Goal: Complete application form

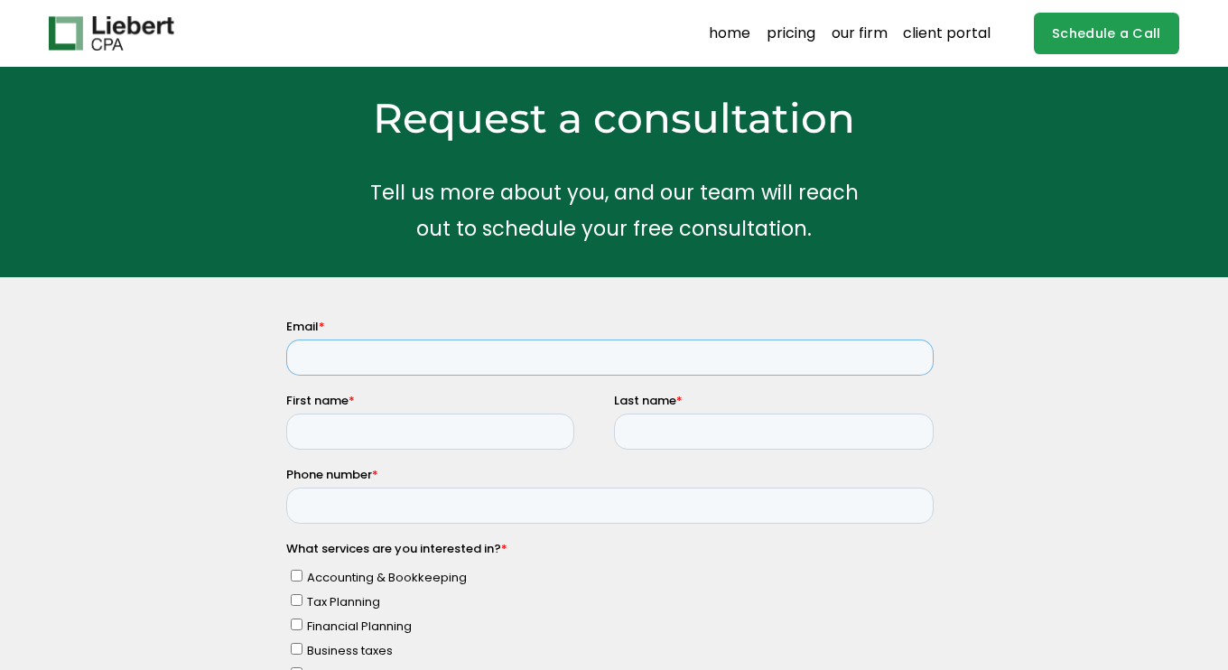
click at [592, 352] on input "Email *" at bounding box center [609, 358] width 647 height 36
type input "tika.fotoglidi@gmail.com"
type input "Foteini"
type input "Fotoglidou"
click at [380, 514] on input "6942829850" at bounding box center [609, 506] width 647 height 36
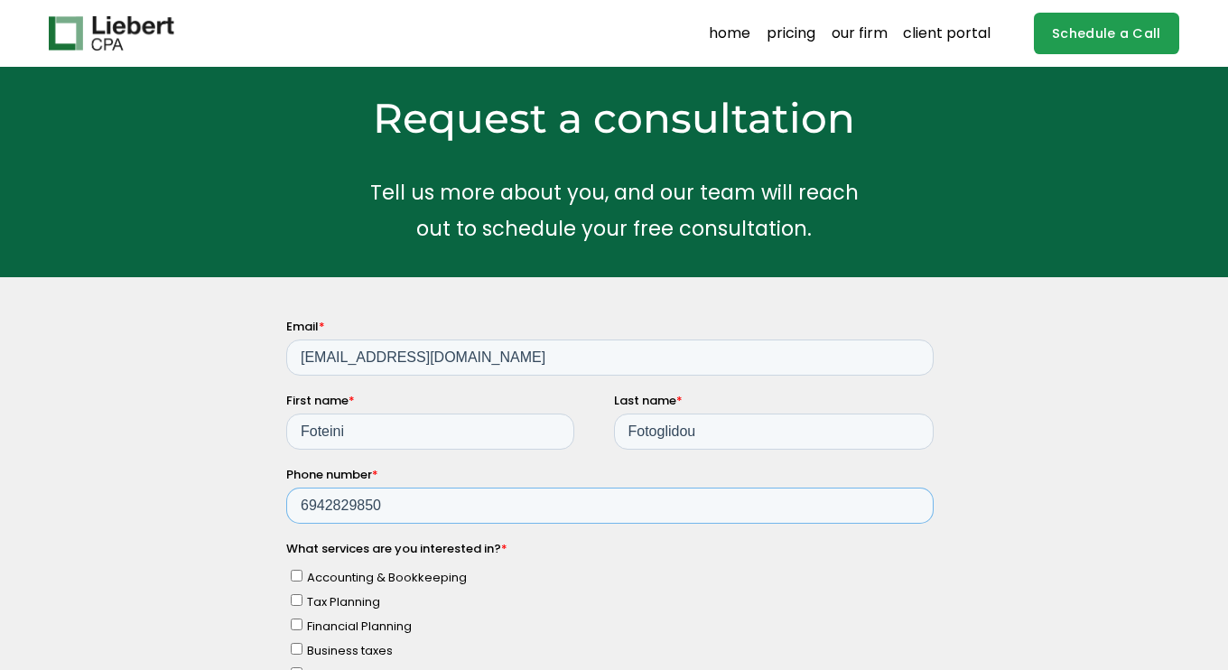
click at [380, 514] on input "6942829850" at bounding box center [609, 506] width 647 height 36
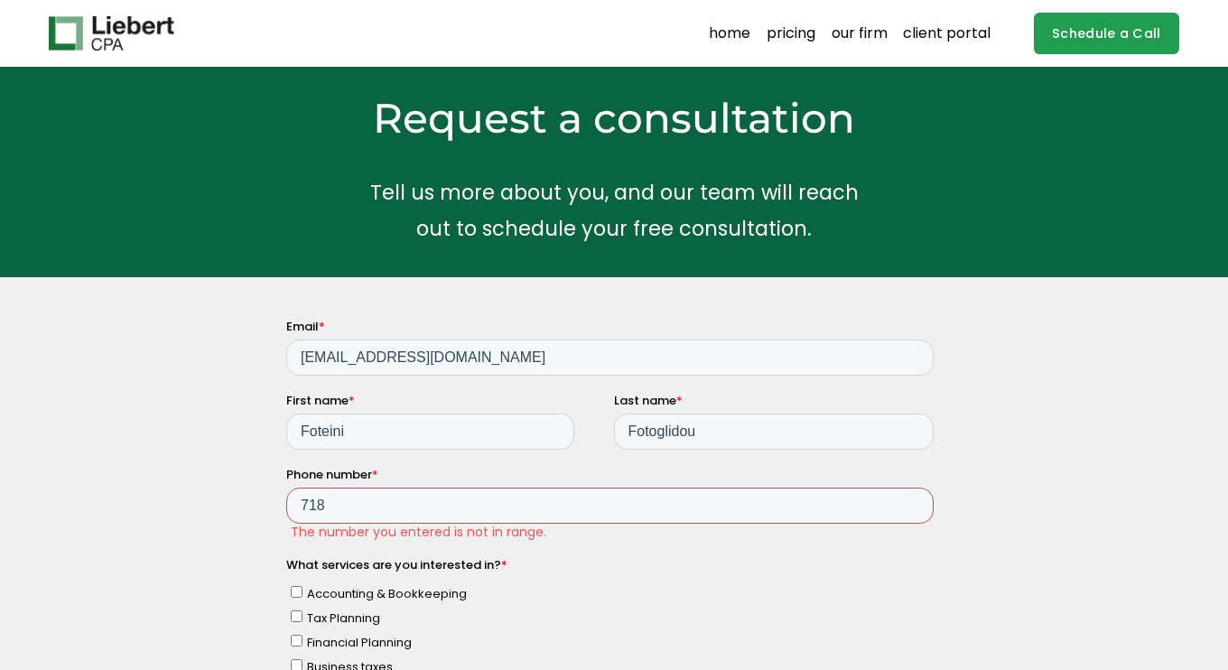
type input "718-3747673"
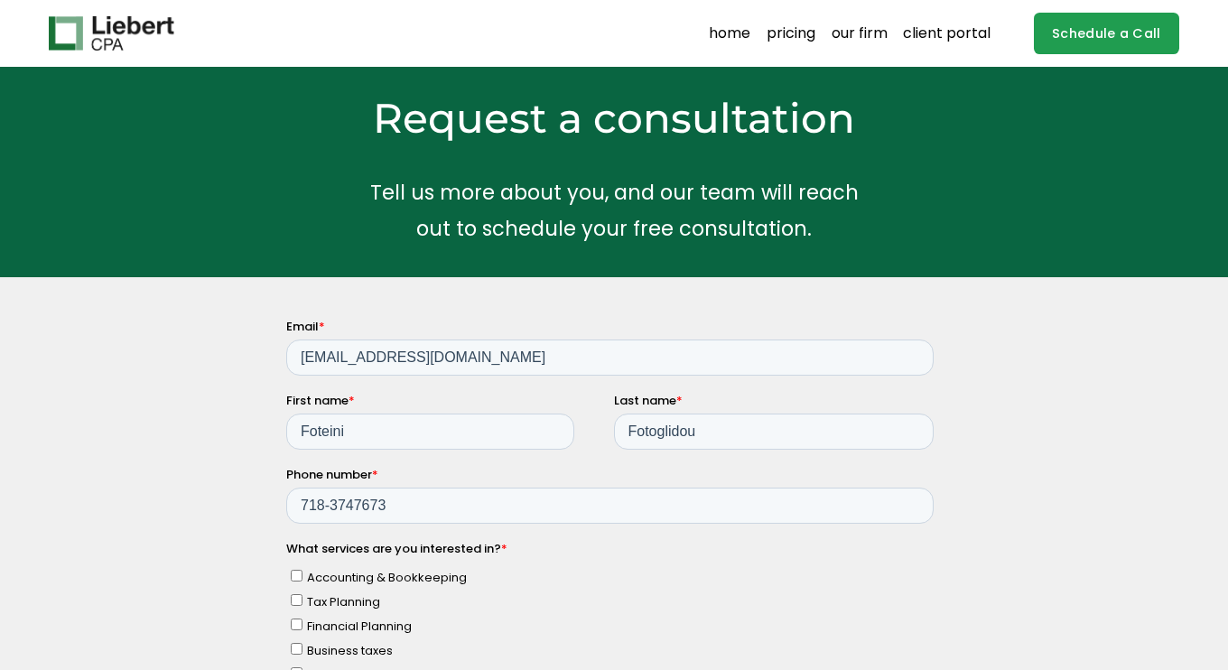
click at [376, 602] on span "Tax Planning" at bounding box center [343, 601] width 73 height 17
click at [302, 602] on input "Tax Planning" at bounding box center [297, 600] width 12 height 12
checkbox input "true"
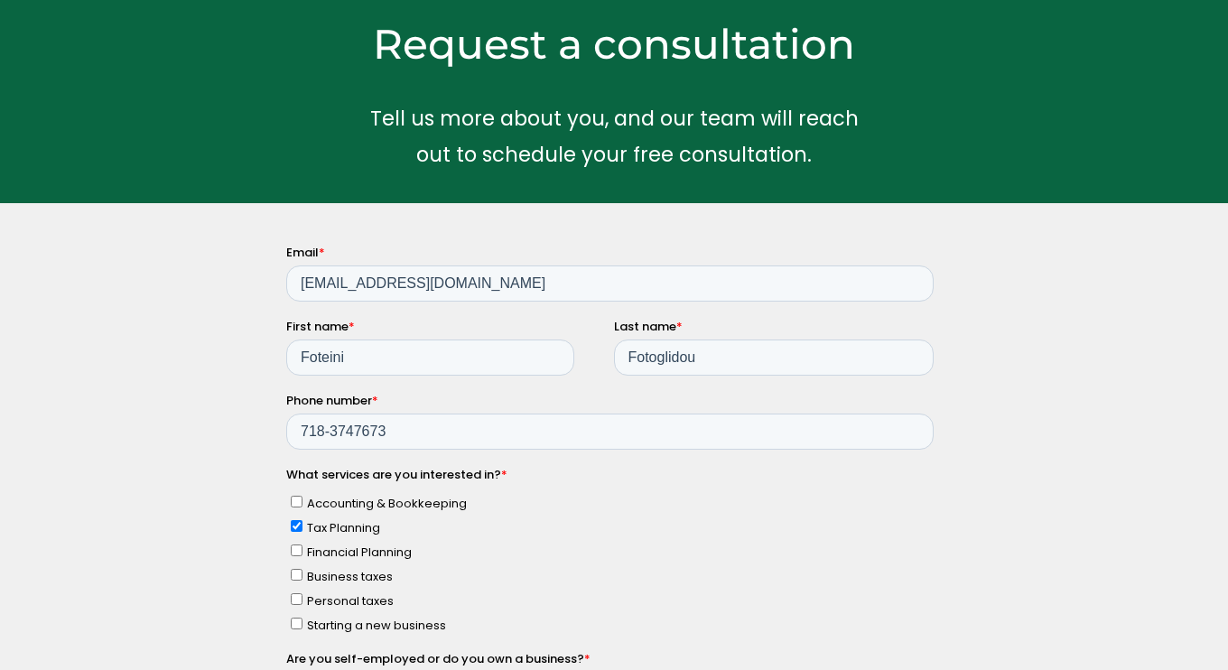
scroll to position [75, 0]
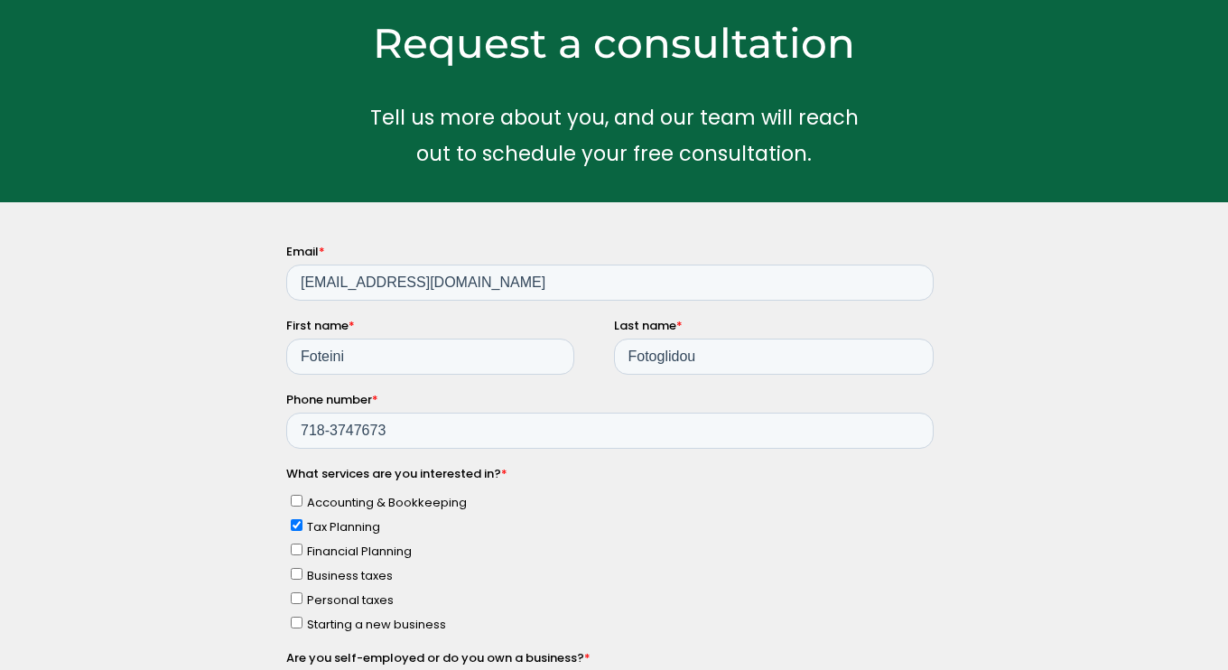
click at [366, 552] on span "Financial Planning" at bounding box center [359, 551] width 105 height 17
click at [302, 552] on input "Financial Planning" at bounding box center [297, 550] width 12 height 12
checkbox input "true"
click at [351, 594] on span "Personal taxes" at bounding box center [350, 599] width 87 height 17
click at [302, 594] on input "Personal taxes" at bounding box center [297, 598] width 12 height 12
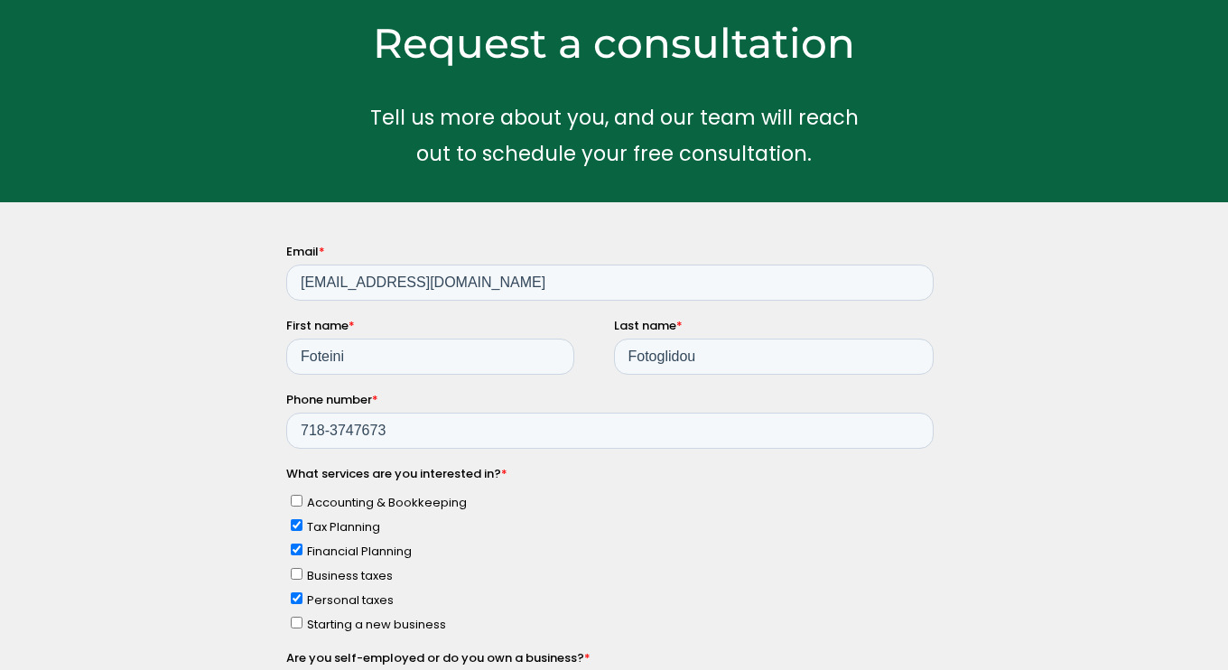
checkbox input "true"
click at [328, 530] on span "Tax Planning" at bounding box center [343, 526] width 73 height 17
click at [302, 530] on input "Tax Planning" at bounding box center [297, 525] width 12 height 12
checkbox input "false"
click at [369, 574] on span "Business taxes" at bounding box center [350, 575] width 86 height 17
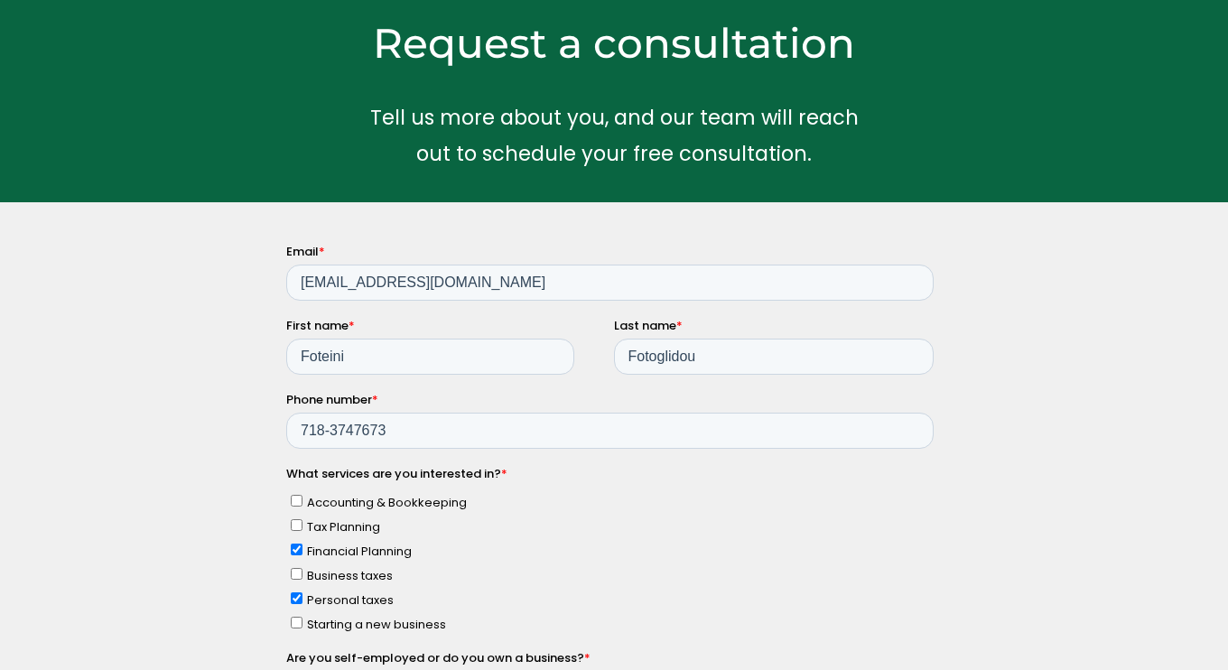
click at [302, 574] on input "Business taxes" at bounding box center [297, 574] width 12 height 12
checkbox input "true"
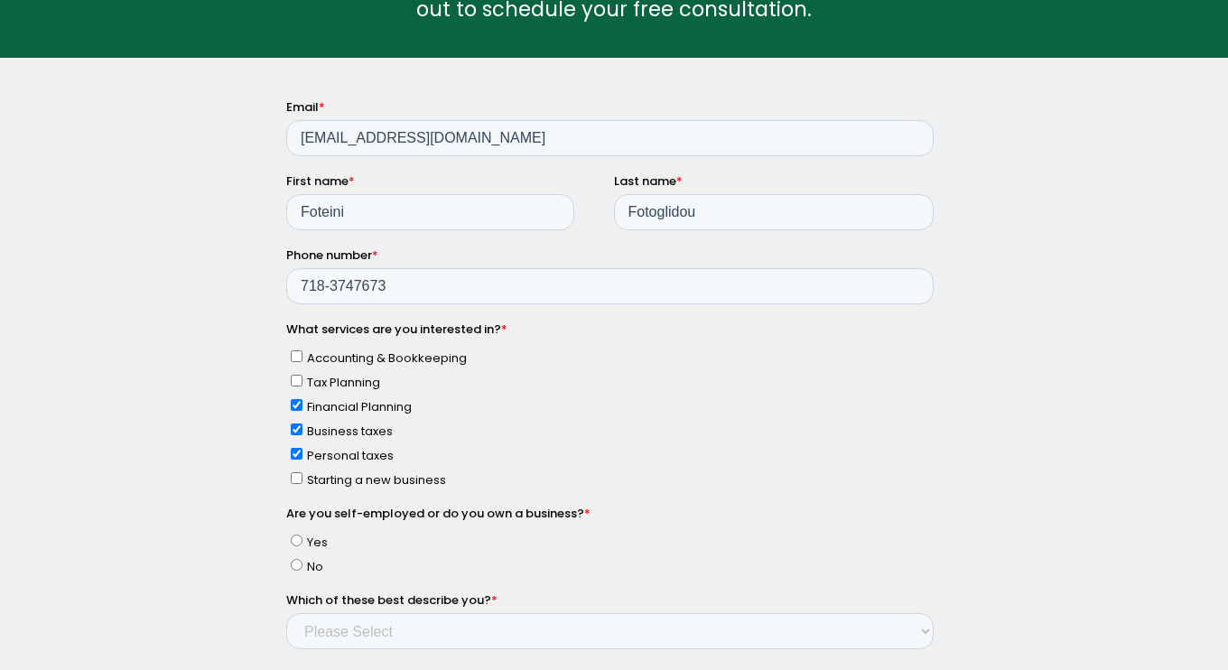
scroll to position [230, 0]
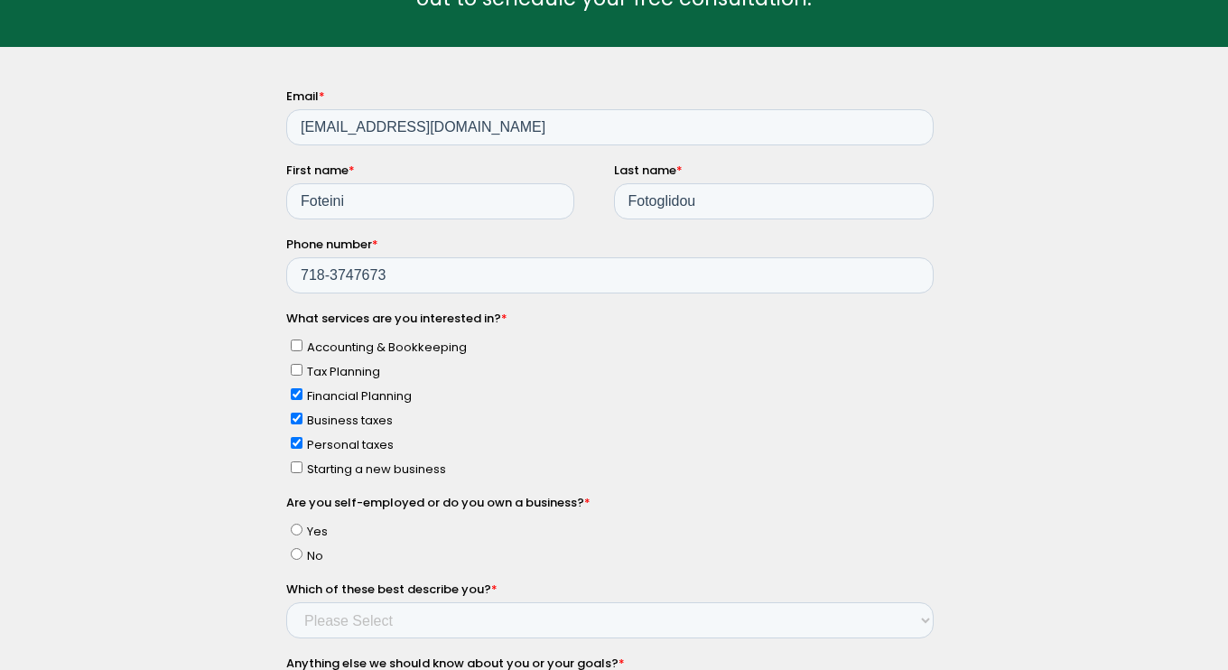
click at [305, 532] on label "Yes" at bounding box center [612, 530] width 643 height 19
click at [302, 532] on input "Yes" at bounding box center [297, 530] width 12 height 12
radio input "true"
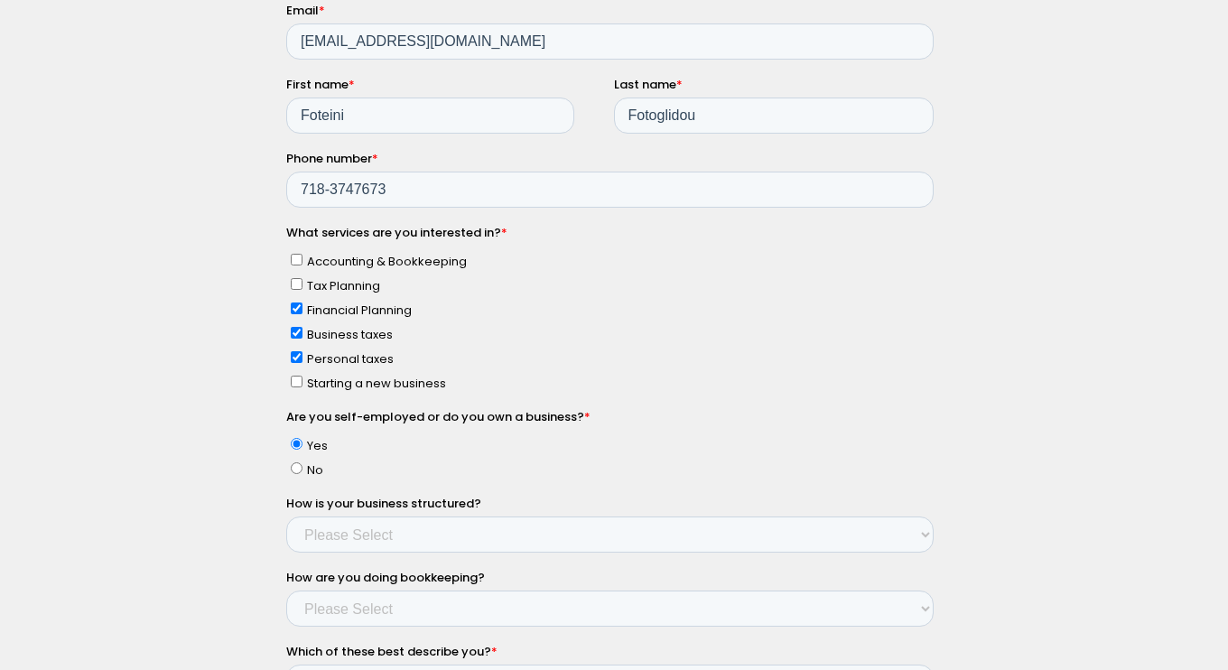
scroll to position [319, 0]
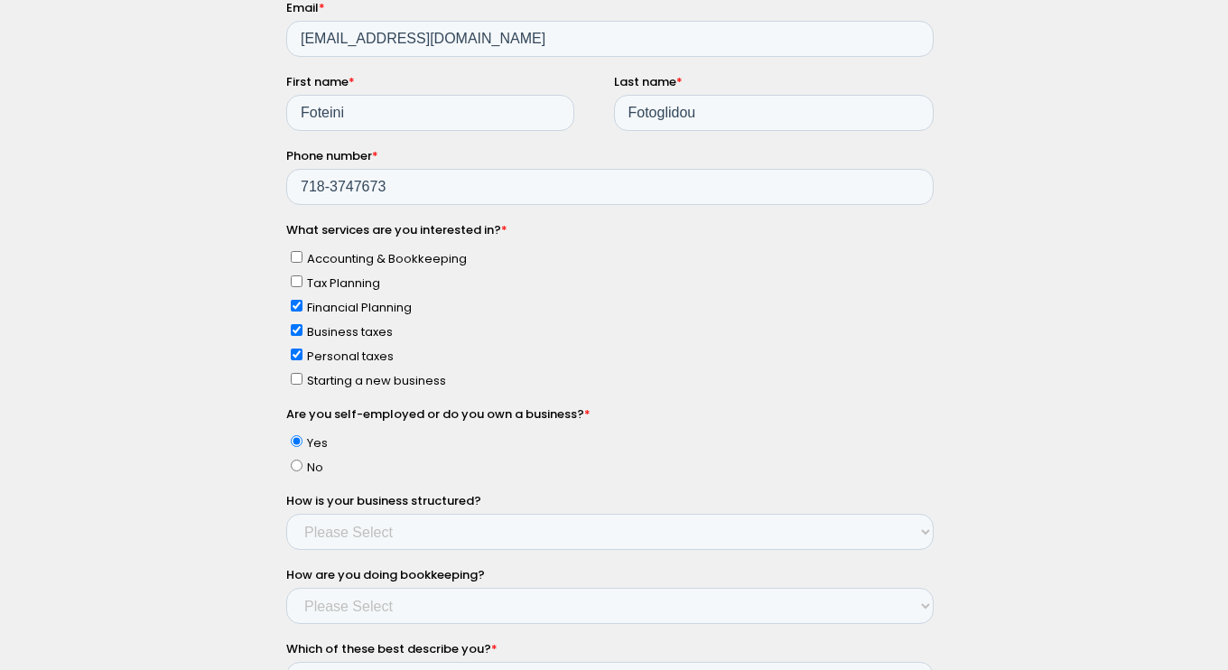
click at [305, 467] on label "No" at bounding box center [612, 467] width 643 height 19
click at [302, 467] on input "No" at bounding box center [297, 466] width 12 height 12
radio input "true"
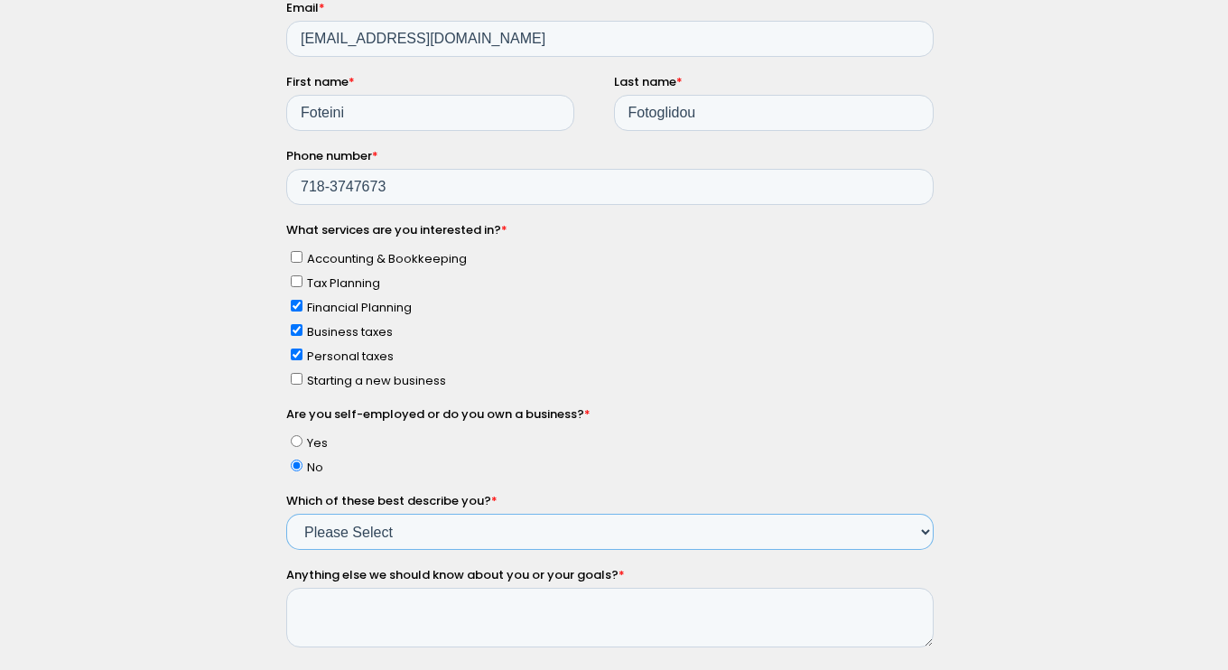
click at [349, 525] on select "Please Select Income < $100k Income between $100k-$250k Income between $250k-$5…" at bounding box center [609, 533] width 647 height 36
select select "Income between $100k-$350k"
click at [286, 515] on select "Please Select Income < $100k Income between $100k-$250k Income between $250k-$5…" at bounding box center [609, 533] width 647 height 36
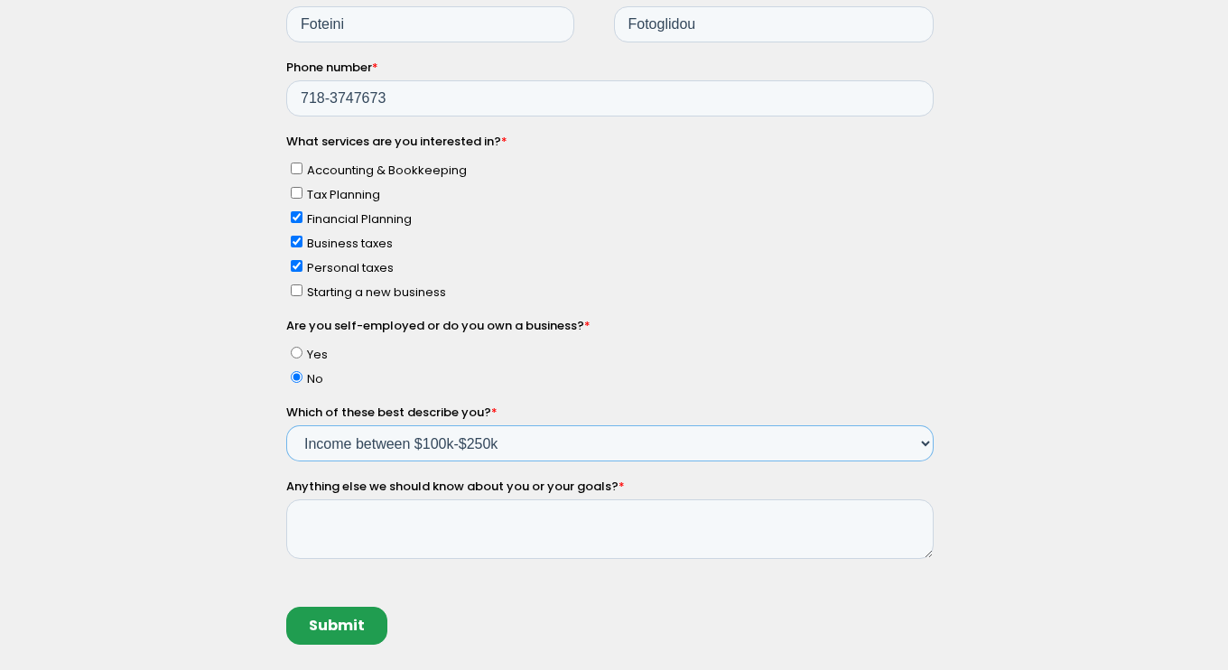
scroll to position [405, 0]
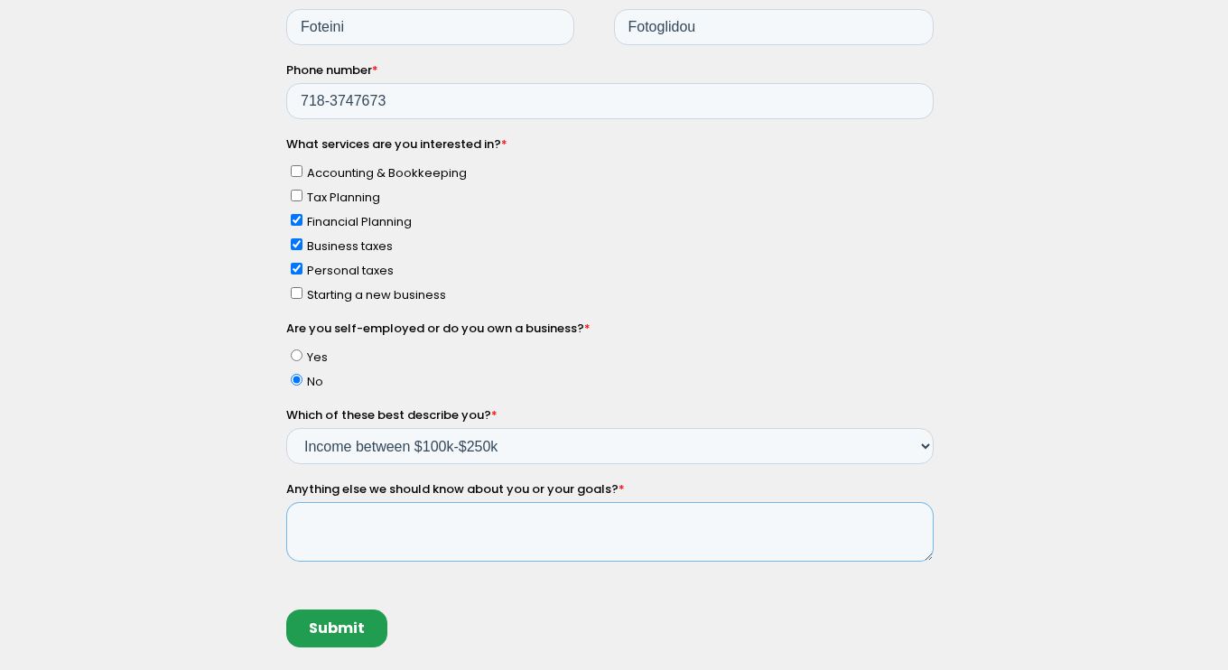
click at [373, 547] on textarea "Anything else we should know about you or your goals? *" at bounding box center [609, 533] width 647 height 60
click at [528, 522] on textarea "my primary income is rent from two buildings that i just sold." at bounding box center [609, 533] width 647 height 60
click at [838, 524] on textarea "my primary income is rent from two brooklyn brownstone buildings that i just so…" at bounding box center [609, 533] width 647 height 60
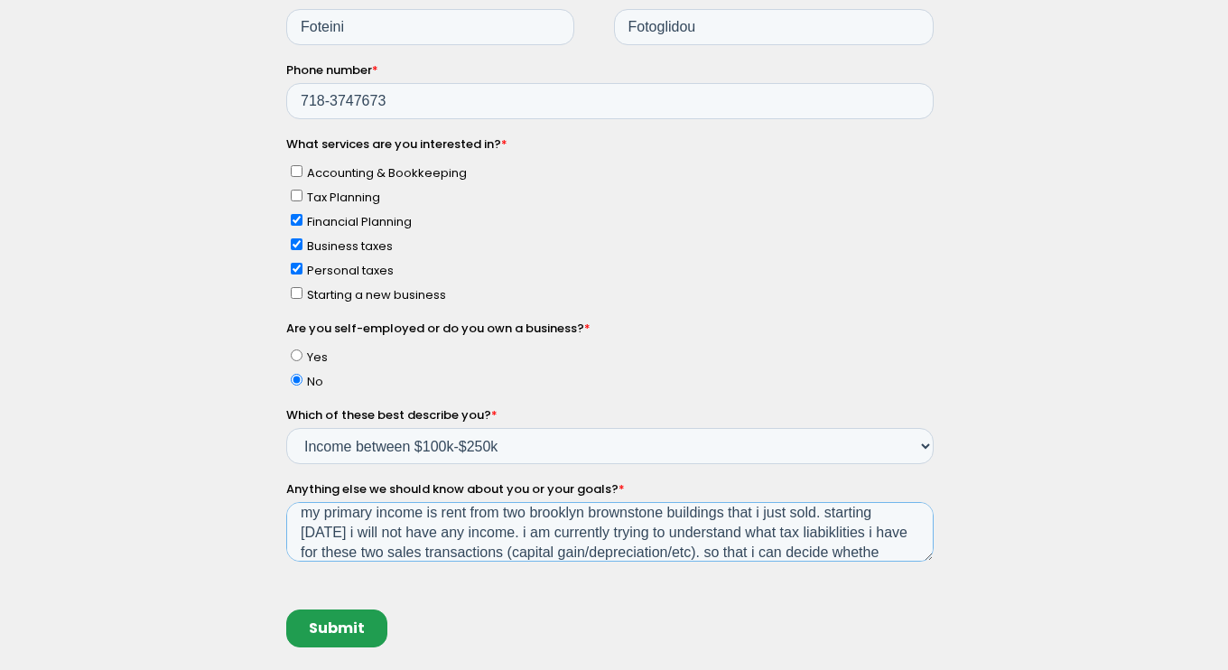
scroll to position [29, 0]
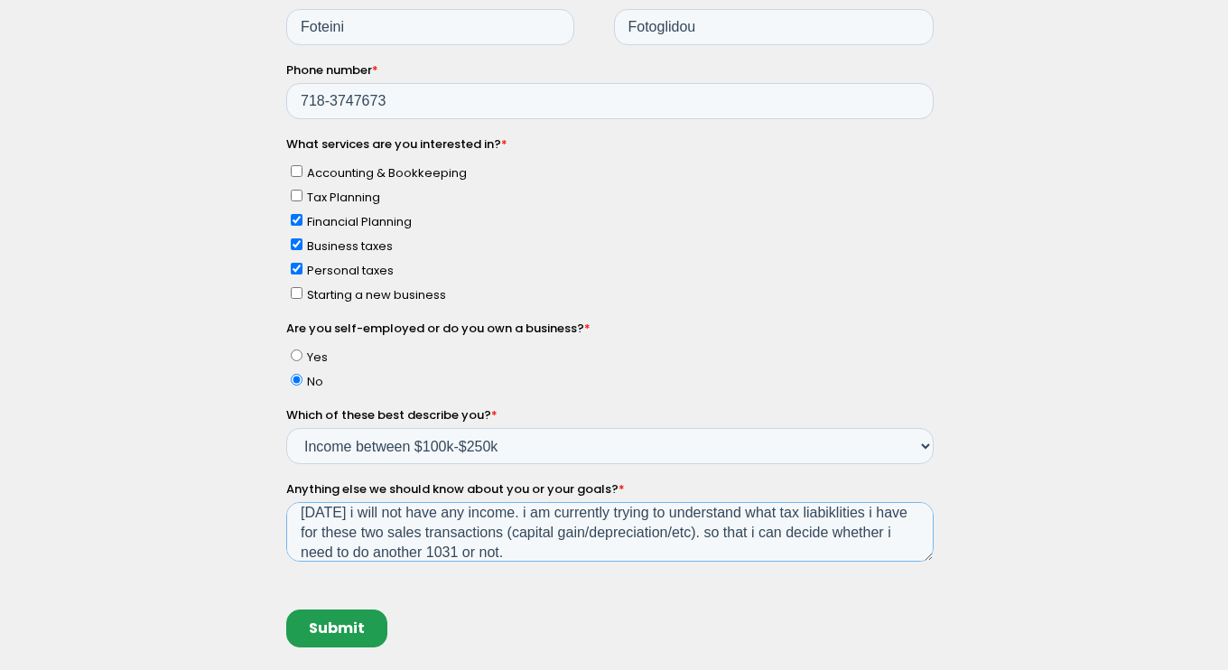
click at [709, 529] on textarea "my primary income is rent from two brooklyn brownstone buildings that i just so…" at bounding box center [609, 533] width 647 height 60
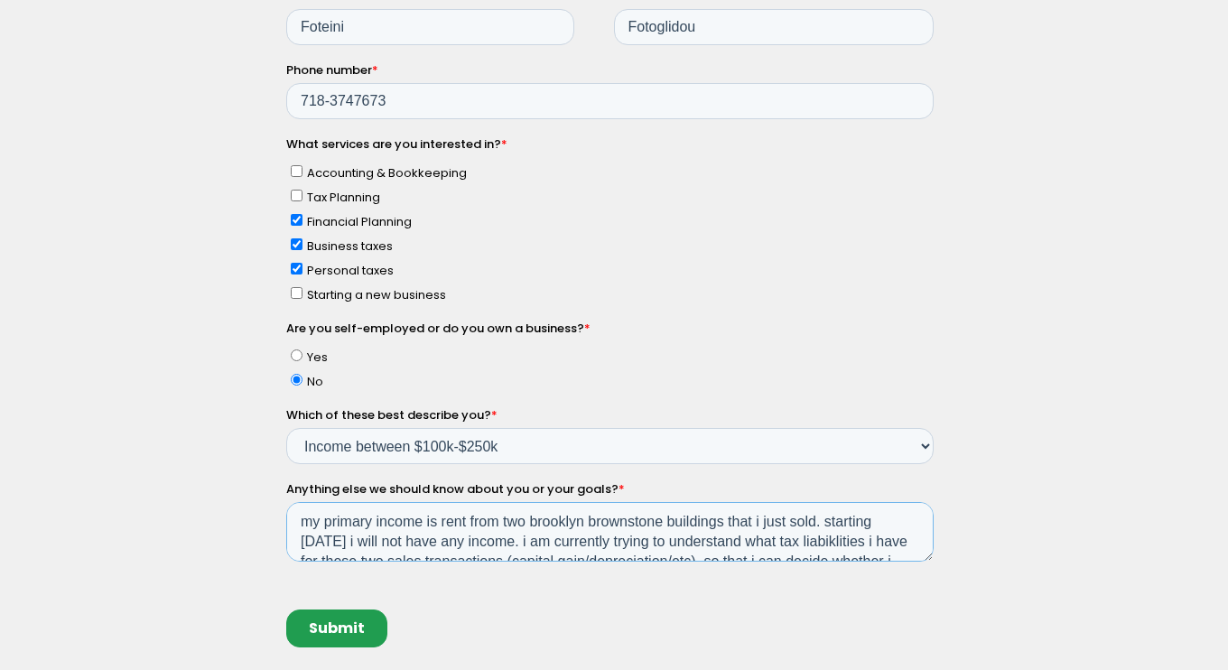
click at [443, 523] on textarea "my primary income is rent from two brooklyn brownstone buildings that i just so…" at bounding box center [609, 533] width 647 height 60
drag, startPoint x: 798, startPoint y: 521, endPoint x: 766, endPoint y: 523, distance: 32.6
click at [766, 523] on textarea "my primary income is rent from two brooklyn brownstone buildings that i just so…" at bounding box center [609, 533] width 647 height 60
click at [636, 533] on textarea "my primary income is rent from two brooklyn brownstone buildings that i just so…" at bounding box center [609, 533] width 647 height 60
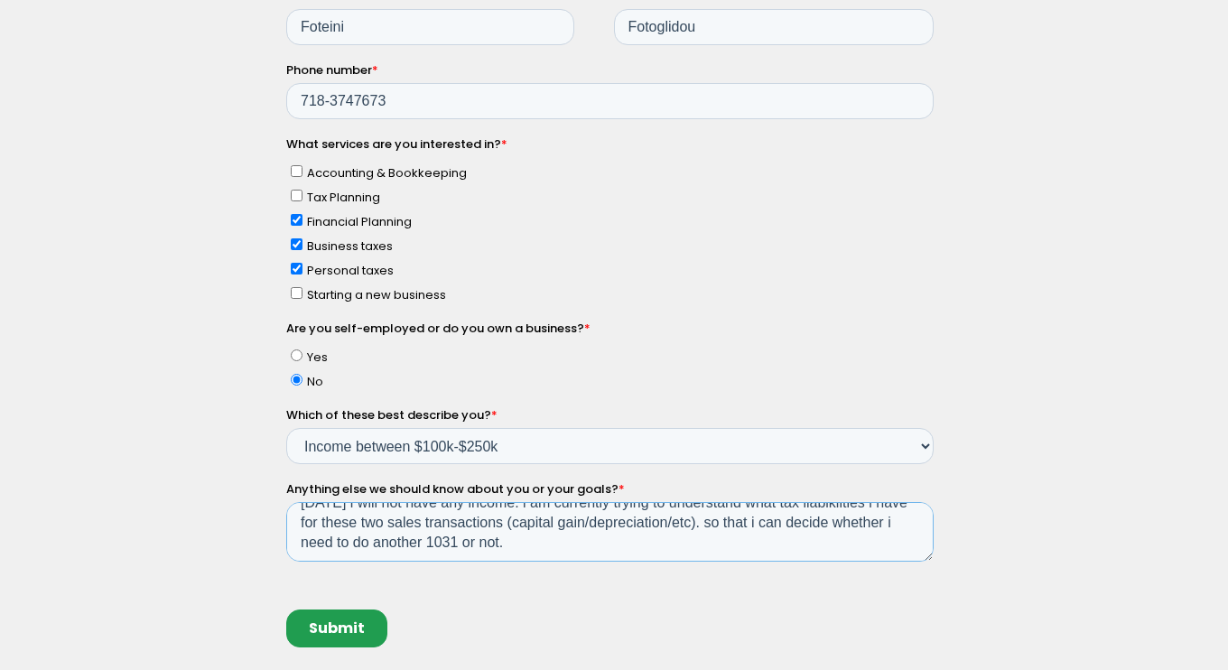
scroll to position [14, 0]
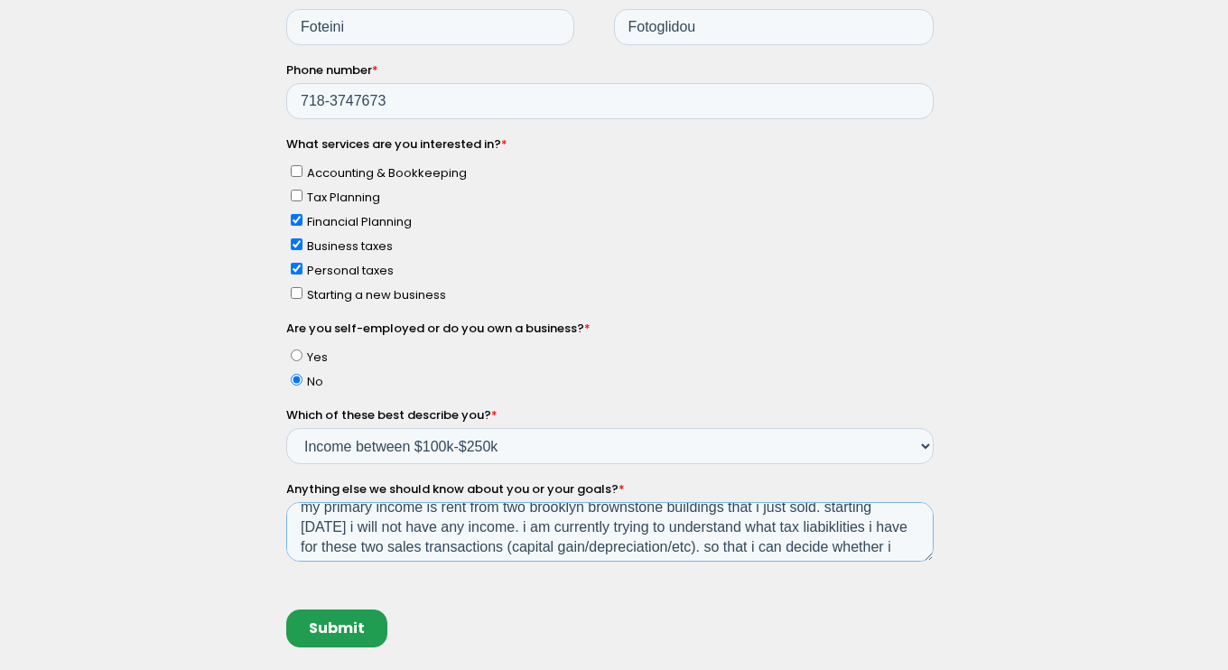
click at [482, 527] on textarea "my primary income is rent from two brooklyn brownstone buildings that i just so…" at bounding box center [609, 533] width 647 height 60
click at [546, 535] on textarea "my primary income is rent from two brooklyn brownstone buildings that i just so…" at bounding box center [609, 533] width 647 height 60
drag, startPoint x: 363, startPoint y: 544, endPoint x: 293, endPoint y: 549, distance: 70.6
click at [293, 549] on textarea "my primary income is rent from two brooklyn brownstone buildings that i just so…" at bounding box center [609, 533] width 647 height 60
drag, startPoint x: 723, startPoint y: 529, endPoint x: 799, endPoint y: 521, distance: 76.3
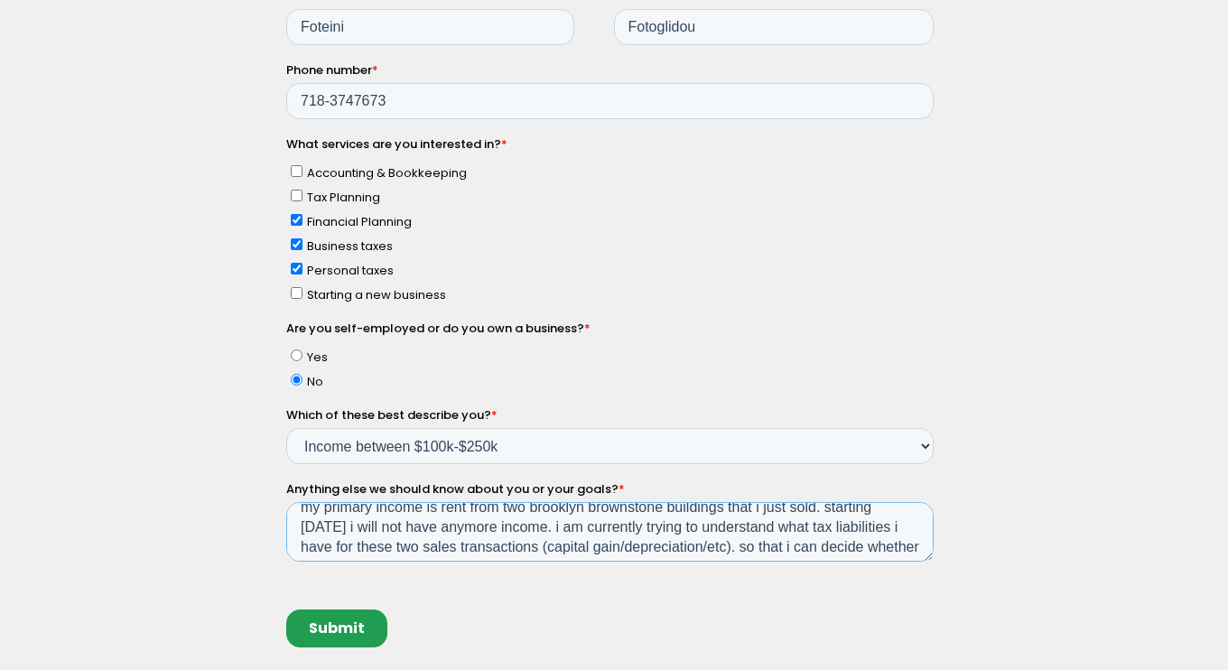
click at [799, 521] on textarea "my primary income is rent from two brooklyn brownstone buildings that i just so…" at bounding box center [609, 533] width 647 height 60
click at [885, 529] on textarea "my primary income is rent from two brooklyn brownstone buildings that i just so…" at bounding box center [609, 533] width 647 height 60
drag, startPoint x: 403, startPoint y: 544, endPoint x: 358, endPoint y: 545, distance: 45.2
click at [358, 545] on textarea "my primary income is rent from two brooklyn brownstone buildings that i just so…" at bounding box center [609, 533] width 647 height 60
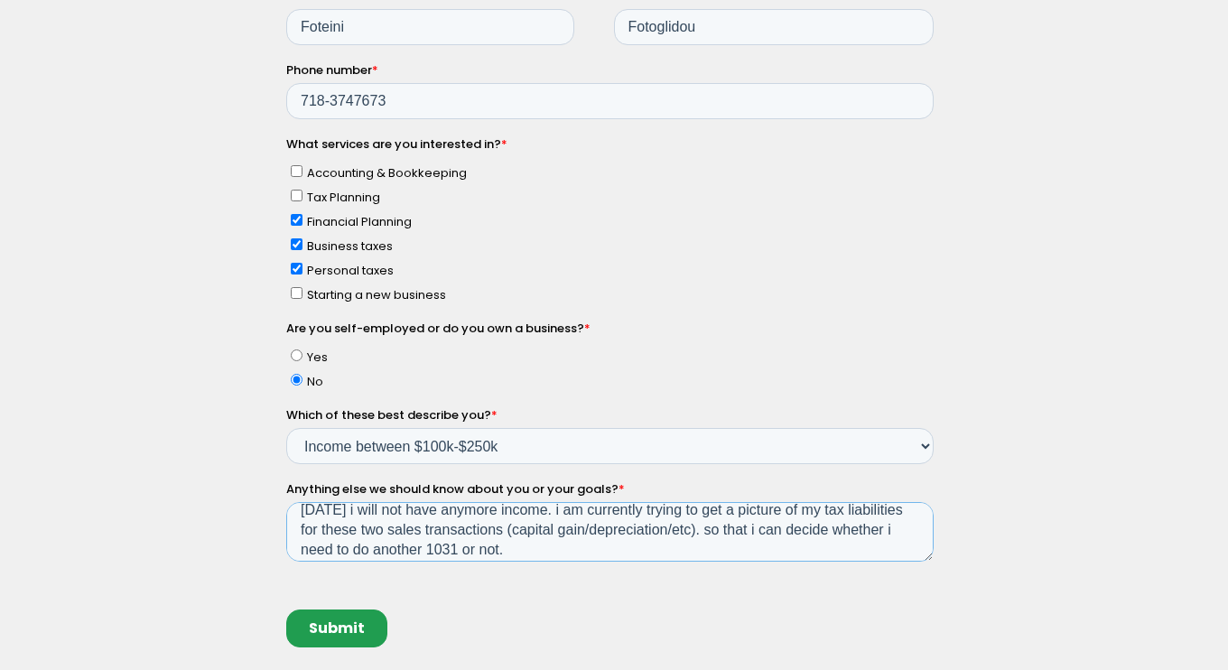
scroll to position [40, 0]
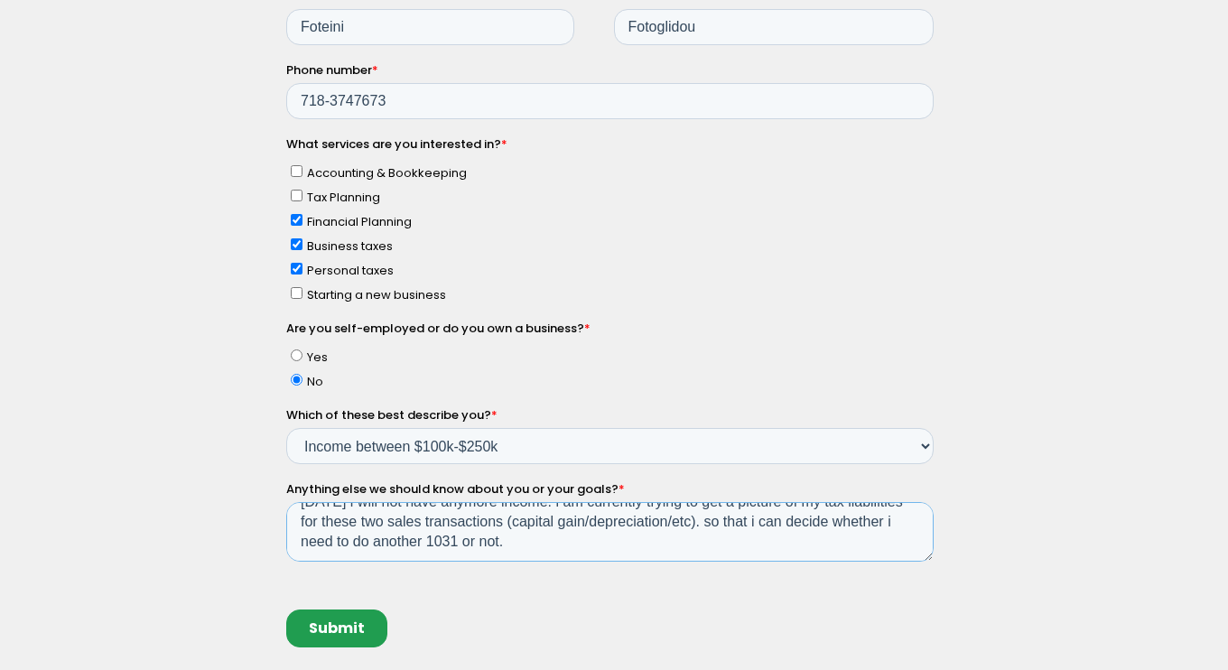
drag, startPoint x: 449, startPoint y: 547, endPoint x: 541, endPoint y: 552, distance: 92.2
click at [541, 552] on textarea "my primary income is rent from two brooklyn brownstone buildings that i just so…" at bounding box center [609, 533] width 647 height 60
click at [557, 544] on textarea "my primary income is rent from two brooklyn brownstone buildings that i just so…" at bounding box center [609, 533] width 647 height 60
click at [767, 523] on textarea "my primary income is rent from two brooklyn brownstone buildings that i just so…" at bounding box center [609, 533] width 647 height 60
click at [655, 542] on textarea "my primary income is rent from two brooklyn brownstone buildings that i just so…" at bounding box center [609, 533] width 647 height 60
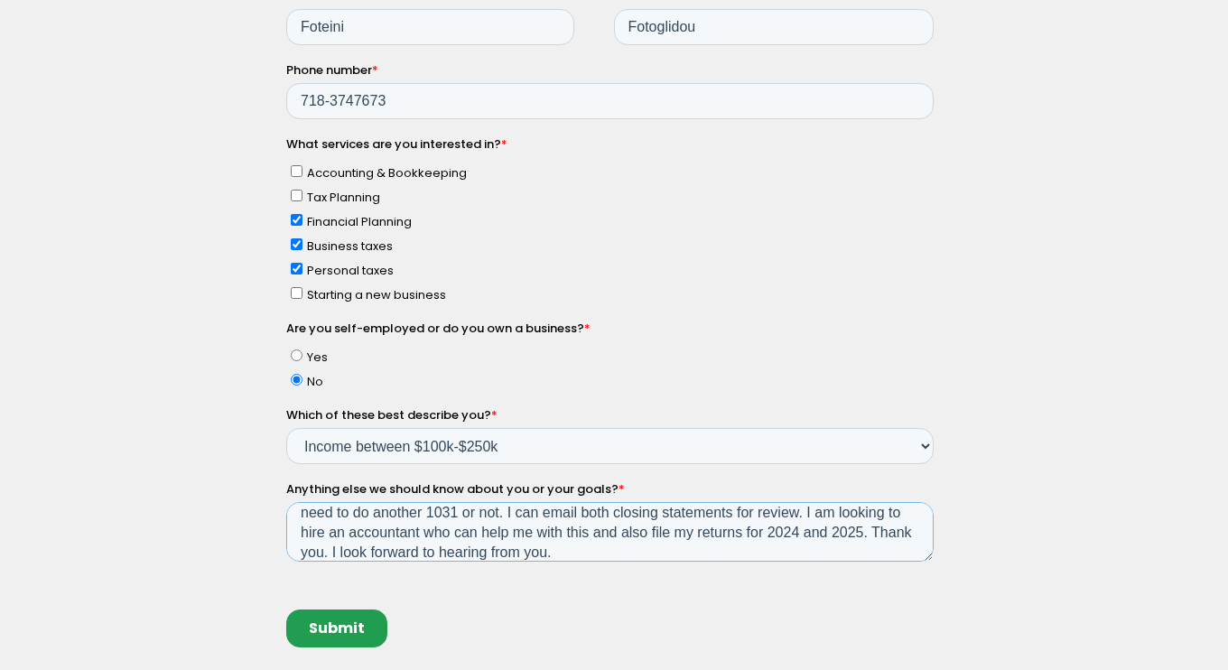
scroll to position [79, 0]
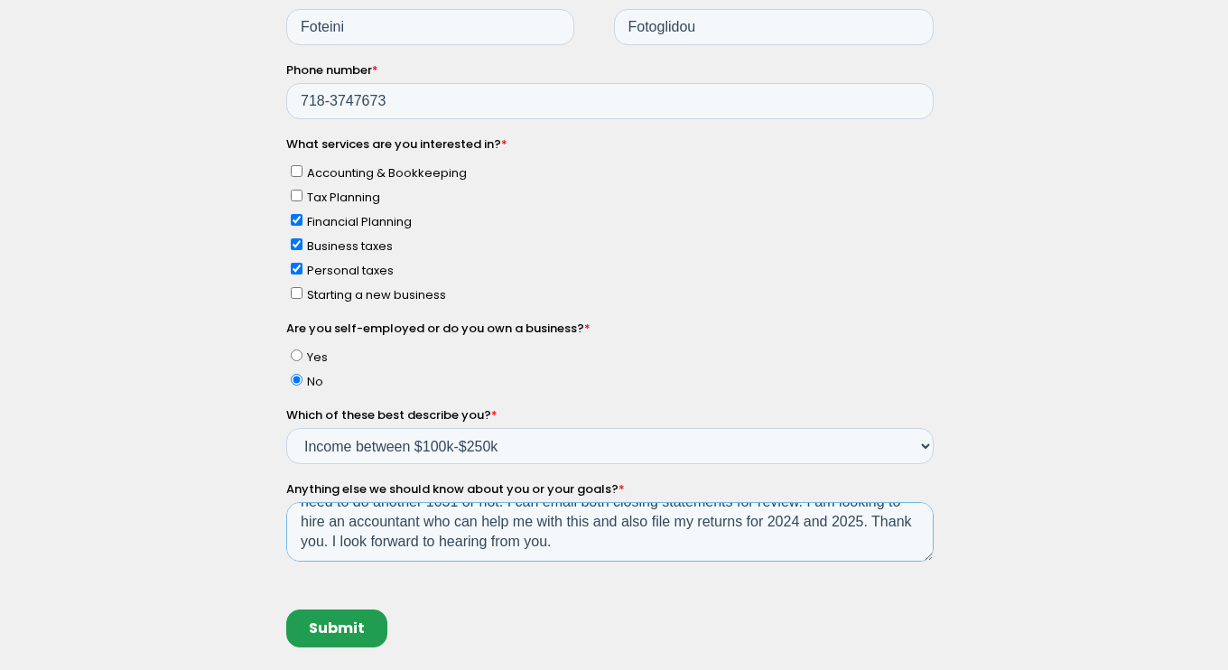
drag, startPoint x: 414, startPoint y: 553, endPoint x: 342, endPoint y: 540, distance: 73.3
click at [342, 540] on textarea "my primary income is rent from two brooklyn brownstone buildings that i just so…" at bounding box center [609, 533] width 647 height 60
click at [616, 535] on textarea "my primary income is rent from two brooklyn brownstone buildings that i just so…" at bounding box center [609, 533] width 647 height 60
type textarea "my primary income is rent from two brooklyn brownstone buildings that i just so…"
click at [367, 615] on input "Submit" at bounding box center [336, 629] width 101 height 38
